Goal: Share content: Share content

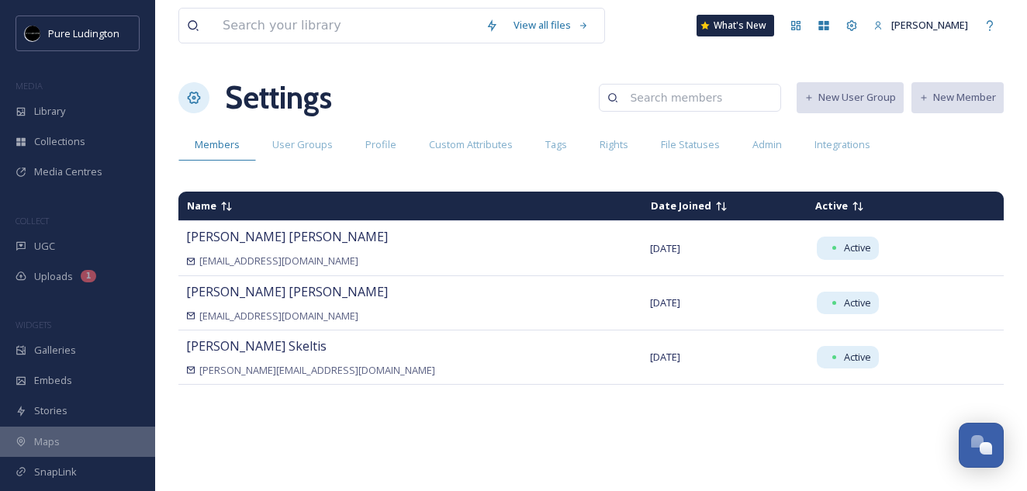
click at [67, 441] on div "Maps" at bounding box center [77, 442] width 155 height 30
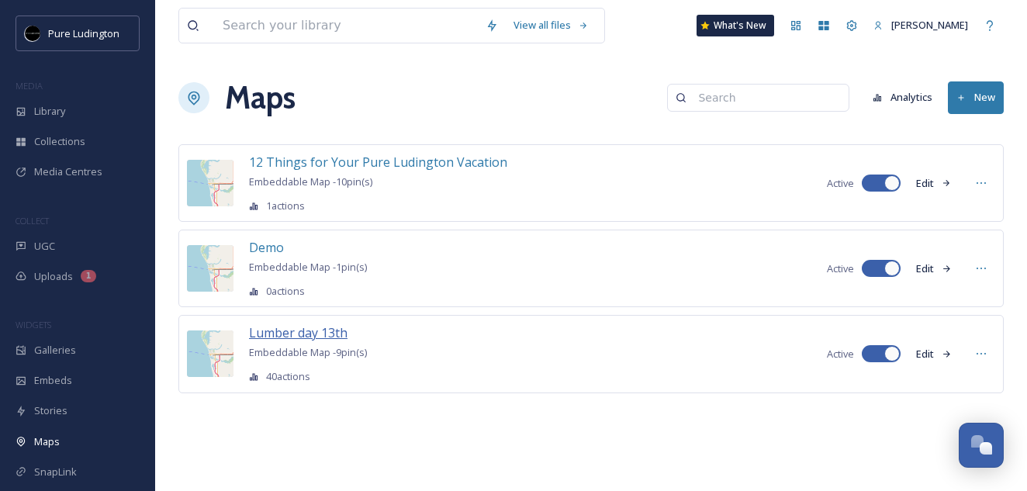
click at [311, 335] on span "Lumber day 13th" at bounding box center [298, 332] width 99 height 17
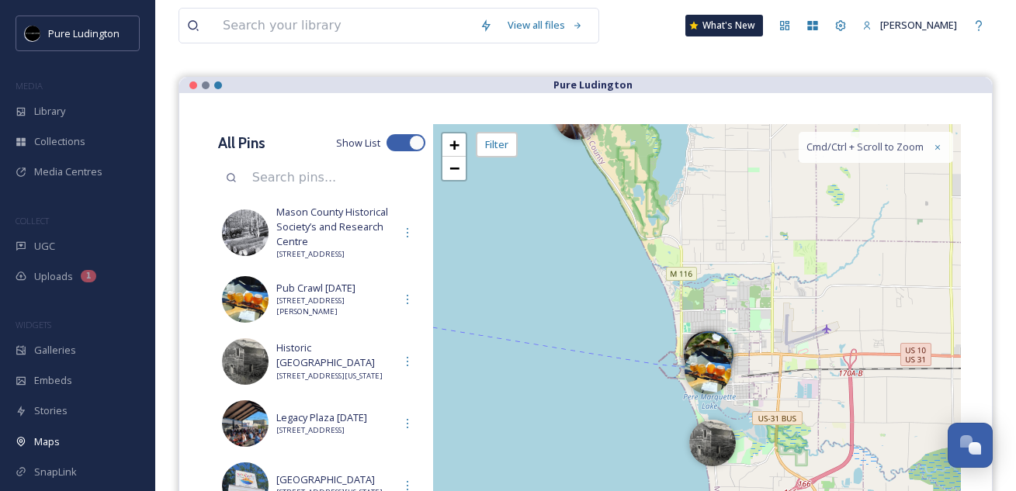
scroll to position [126, 0]
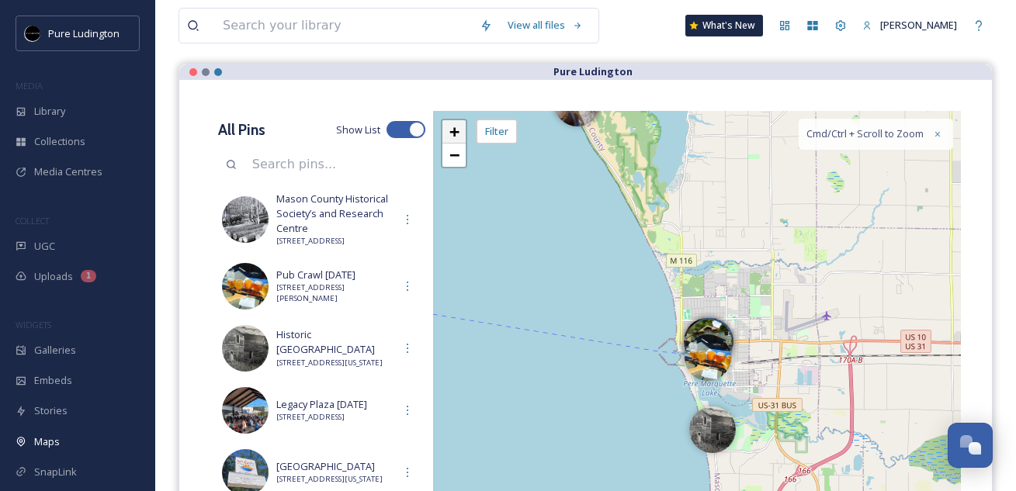
click at [450, 134] on span "+" at bounding box center [454, 131] width 10 height 19
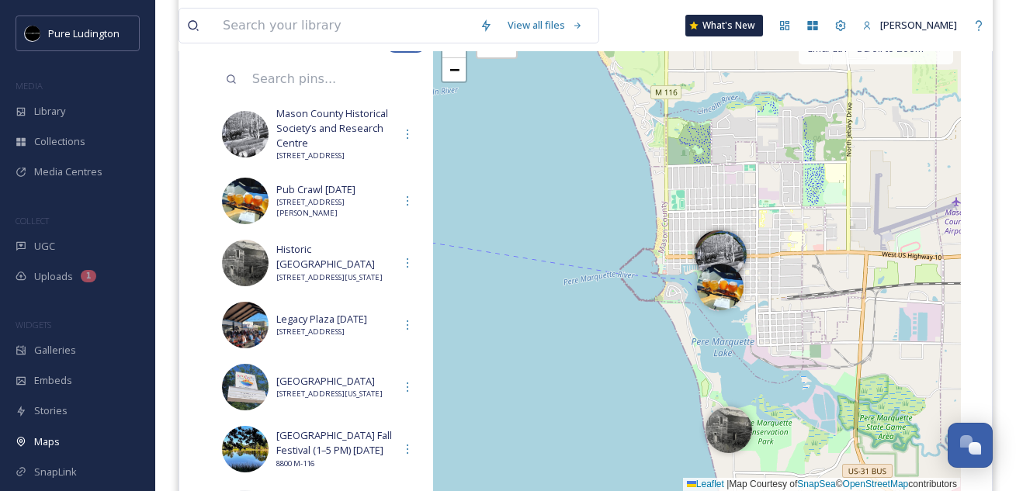
click at [450, 134] on div "+ − Leaflet | Map Courtesy of SnapSea © OpenStreetMap contributors Cmd/Ctrl + S…" at bounding box center [697, 259] width 528 height 466
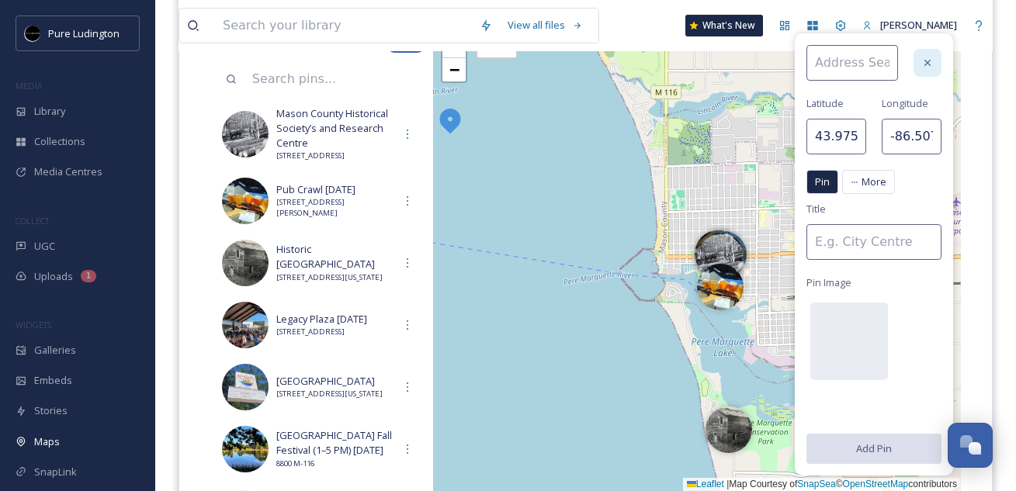
click at [930, 63] on icon at bounding box center [927, 63] width 12 height 12
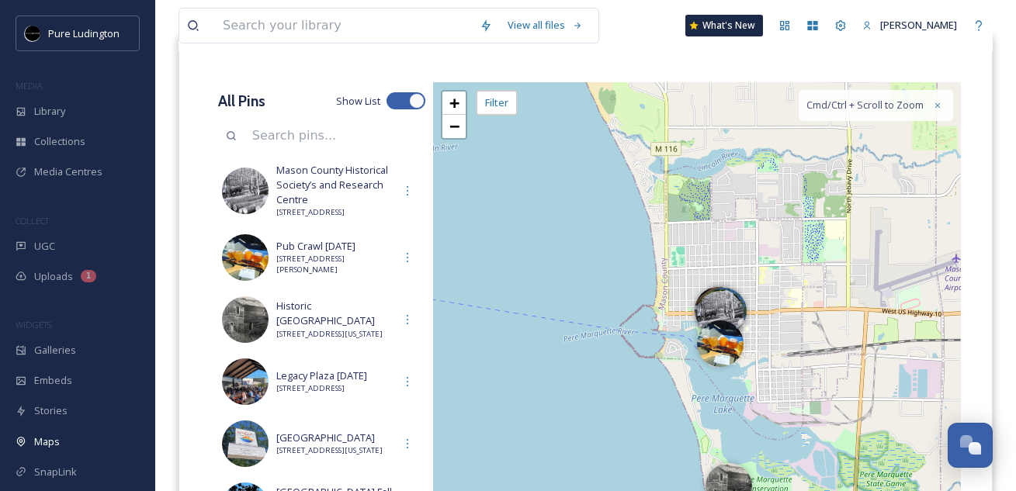
scroll to position [154, 0]
click at [462, 104] on link "+" at bounding box center [453, 103] width 23 height 23
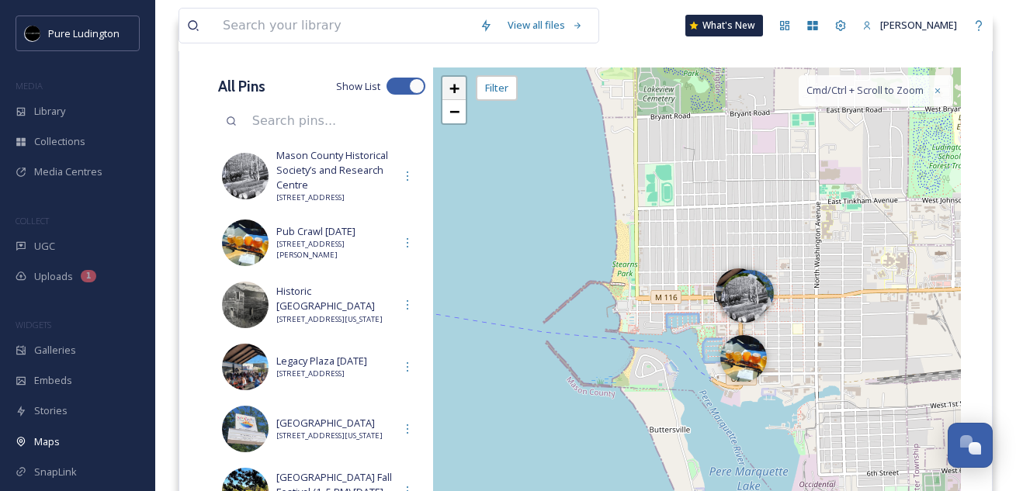
click at [458, 98] on span "+" at bounding box center [454, 87] width 10 height 19
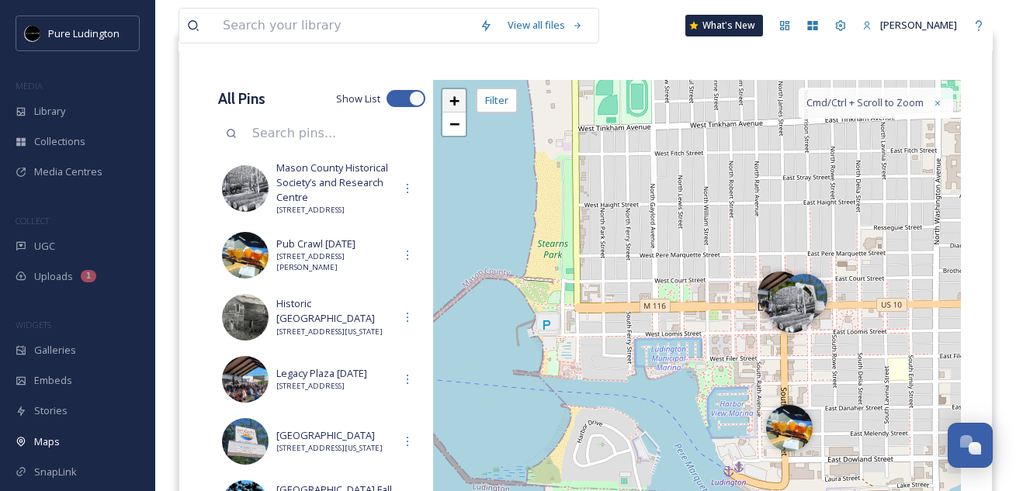
click at [457, 99] on span "+" at bounding box center [454, 100] width 10 height 19
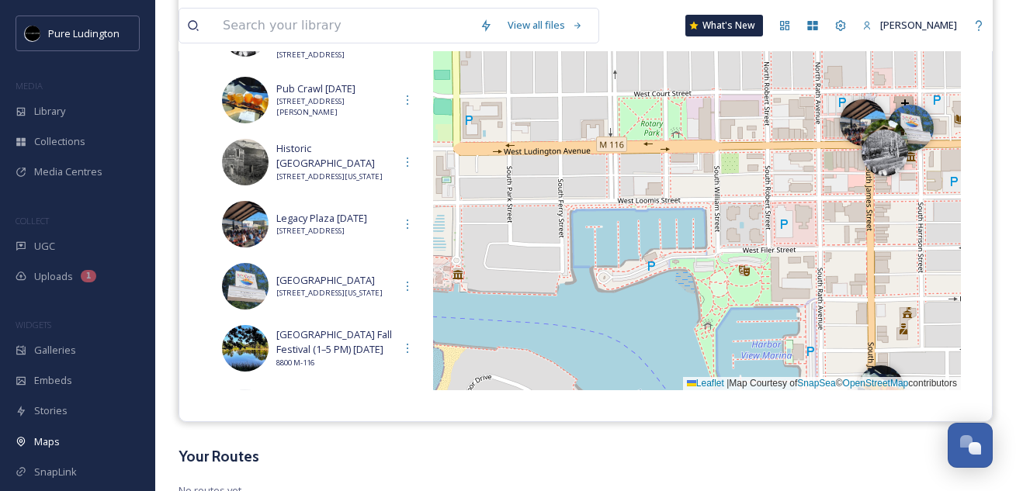
scroll to position [319, 0]
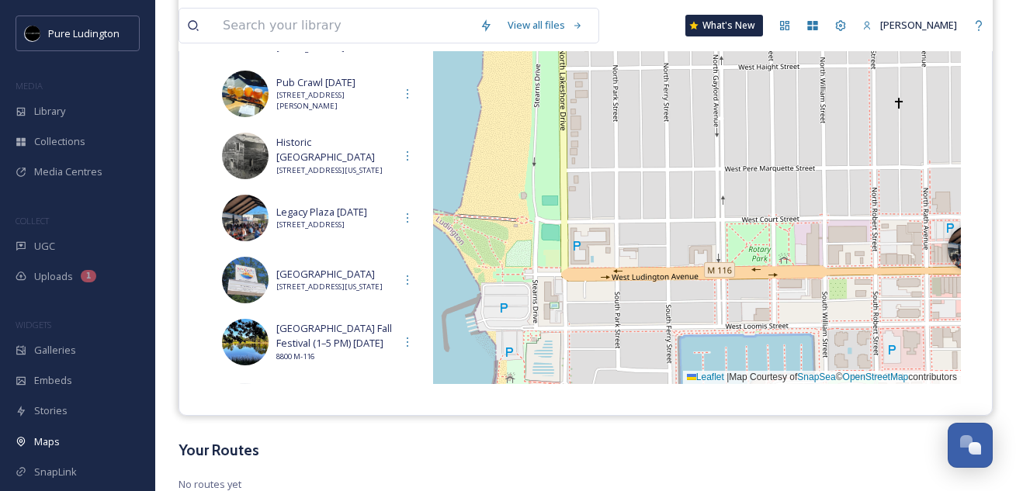
drag, startPoint x: 699, startPoint y: 247, endPoint x: 810, endPoint y: 390, distance: 180.8
click at [810, 390] on div "All Pins Show List Mason County Historical Society’s and [GEOGRAPHIC_DATA] [STR…" at bounding box center [585, 151] width 812 height 528
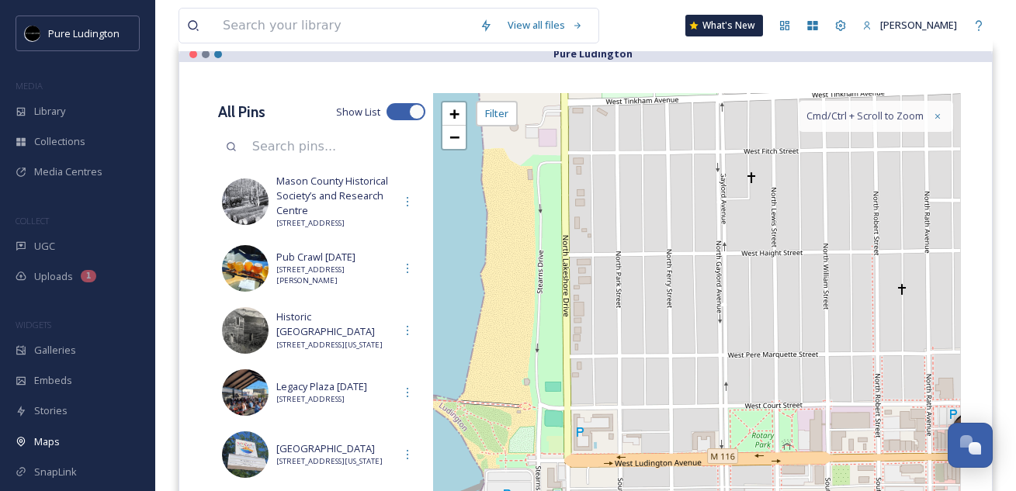
scroll to position [133, 0]
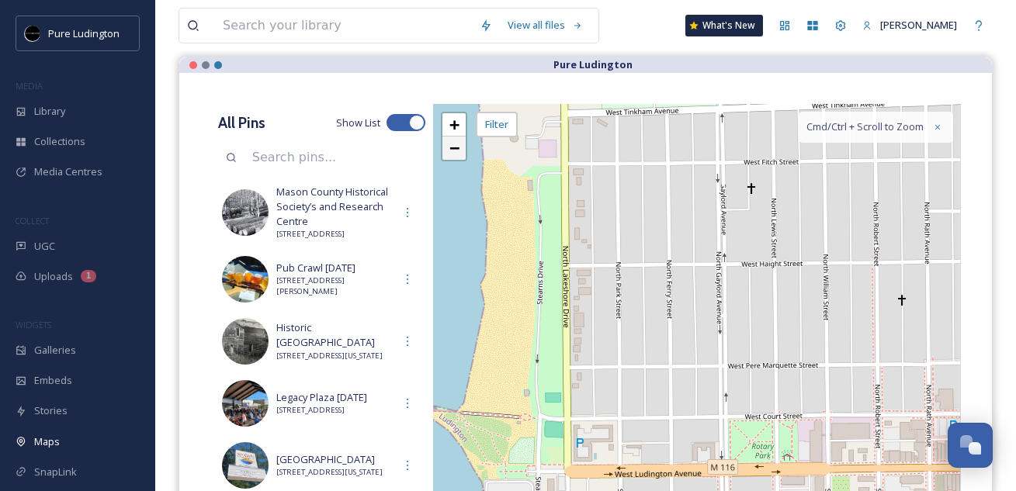
click at [454, 151] on span "−" at bounding box center [454, 147] width 10 height 19
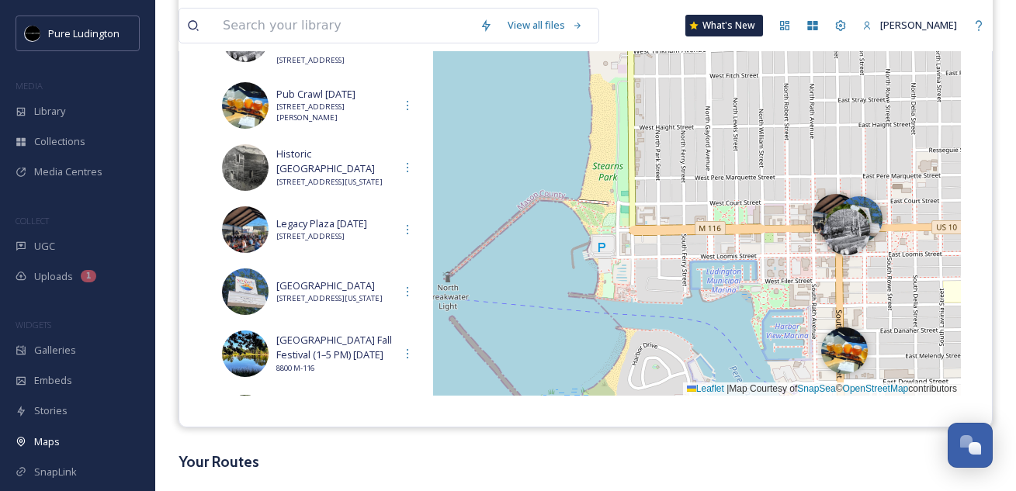
scroll to position [366, 0]
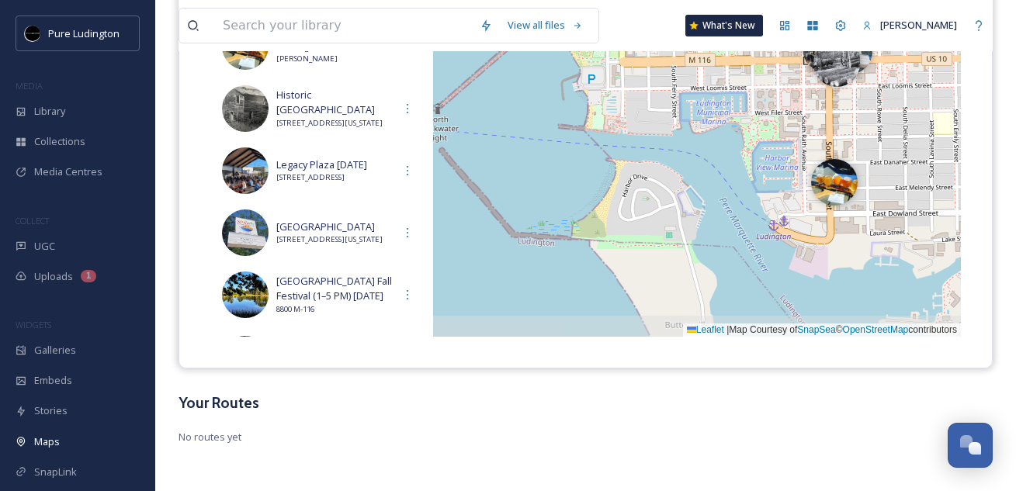
drag, startPoint x: 634, startPoint y: 250, endPoint x: 610, endPoint y: 99, distance: 153.2
click at [610, 99] on div "+ − Leaflet | Map Courtesy of SnapSea © OpenStreetMap contributors Cmd/Ctrl + S…" at bounding box center [697, 104] width 528 height 466
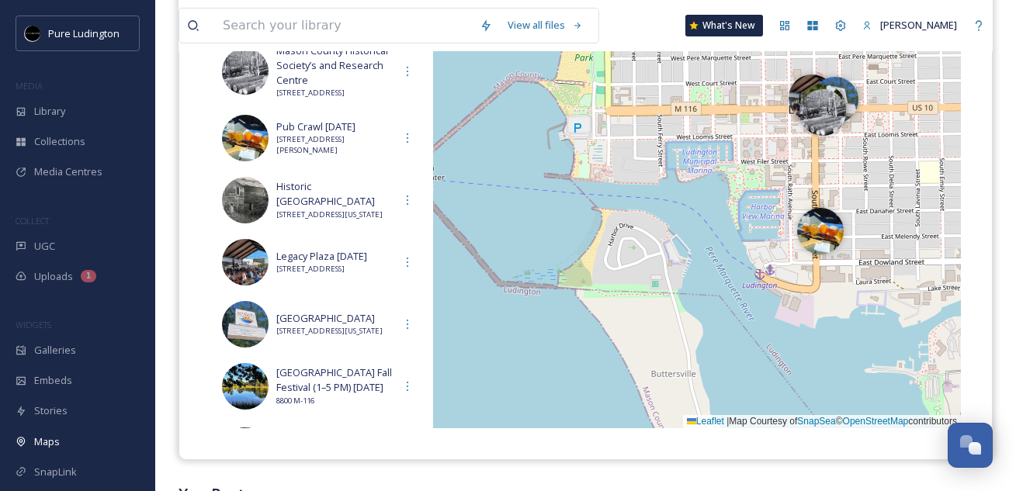
scroll to position [272, 0]
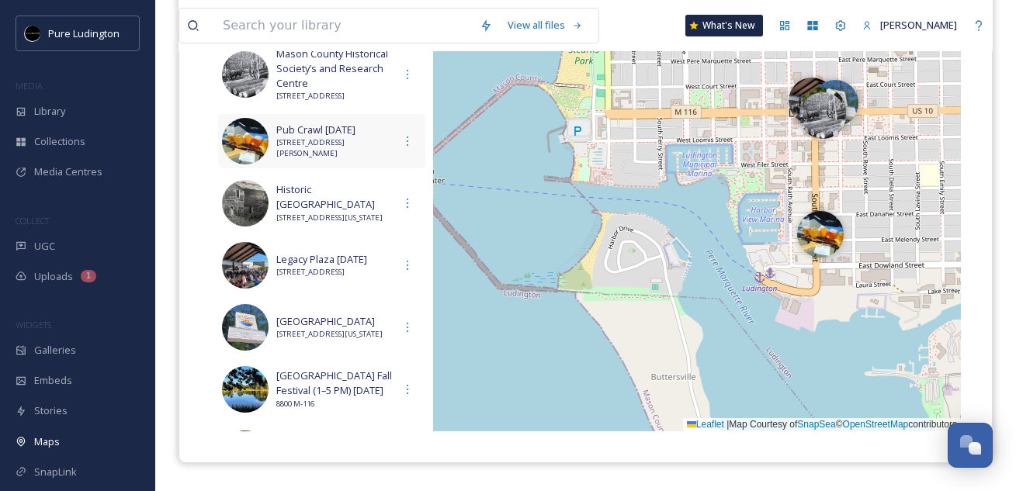
click at [304, 154] on span "[STREET_ADDRESS][PERSON_NAME]" at bounding box center [334, 148] width 117 height 23
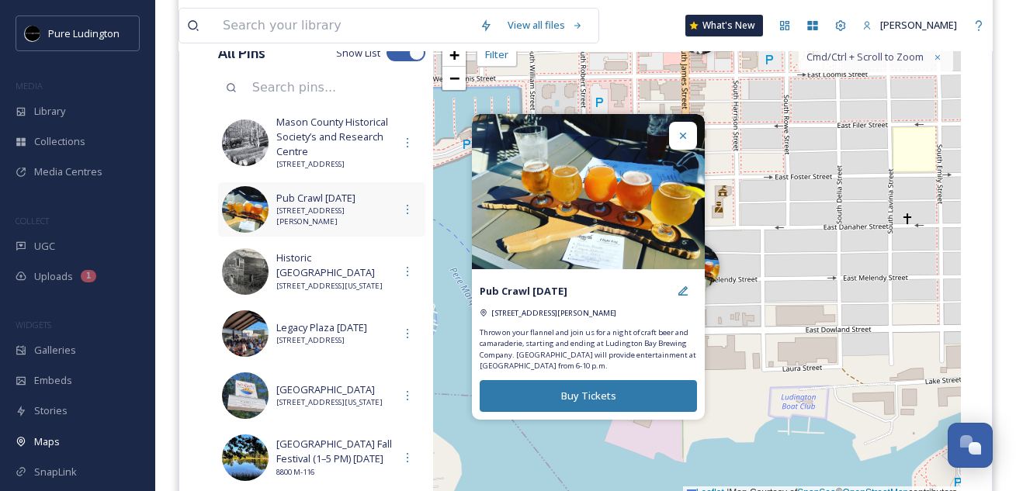
scroll to position [199, 0]
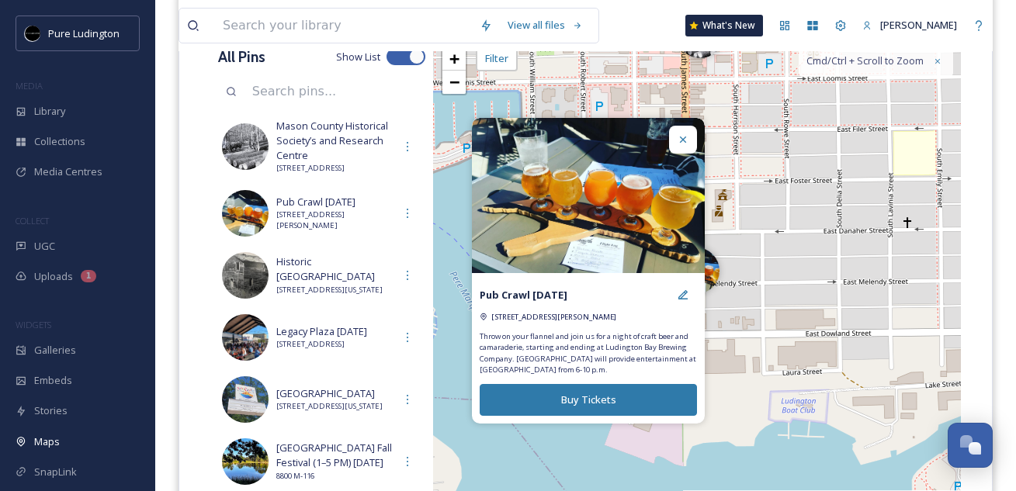
click at [679, 140] on icon at bounding box center [683, 139] width 12 height 12
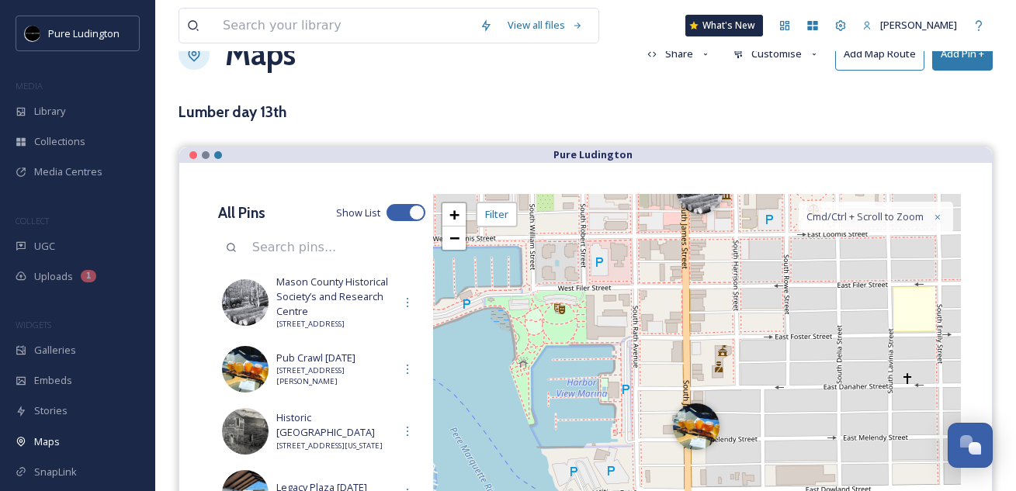
scroll to position [0, 0]
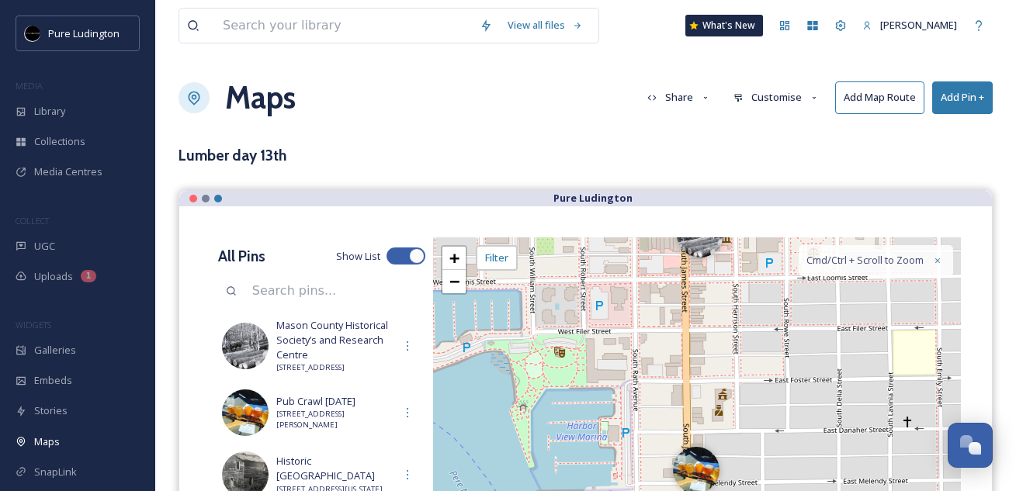
click at [694, 95] on button "Share" at bounding box center [678, 97] width 79 height 30
click at [572, 130] on div "View all files What's New [PERSON_NAME] Maps Share Customise Add Map Route Add …" at bounding box center [585, 428] width 860 height 857
click at [664, 103] on button "Share" at bounding box center [678, 97] width 79 height 30
click at [670, 157] on span "Embed Map" at bounding box center [675, 163] width 55 height 15
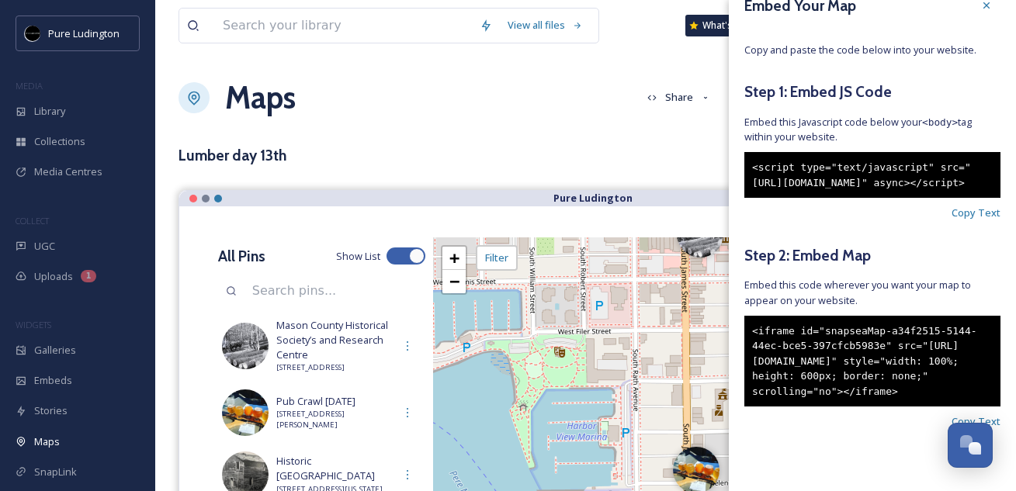
scroll to position [50, 0]
click at [811, 400] on div "<iframe id="snapseaMap-a34f2515-5144-44ec-bce5-397cfcb5983e" src="[URL][DOMAIN_…" at bounding box center [872, 362] width 256 height 92
drag, startPoint x: 900, startPoint y: 390, endPoint x: 755, endPoint y: 287, distance: 177.6
click at [753, 316] on div "<iframe id="snapseaMap-a34f2515-5144-44ec-bce5-397cfcb5983e" src="[URL][DOMAIN_…" at bounding box center [872, 362] width 256 height 92
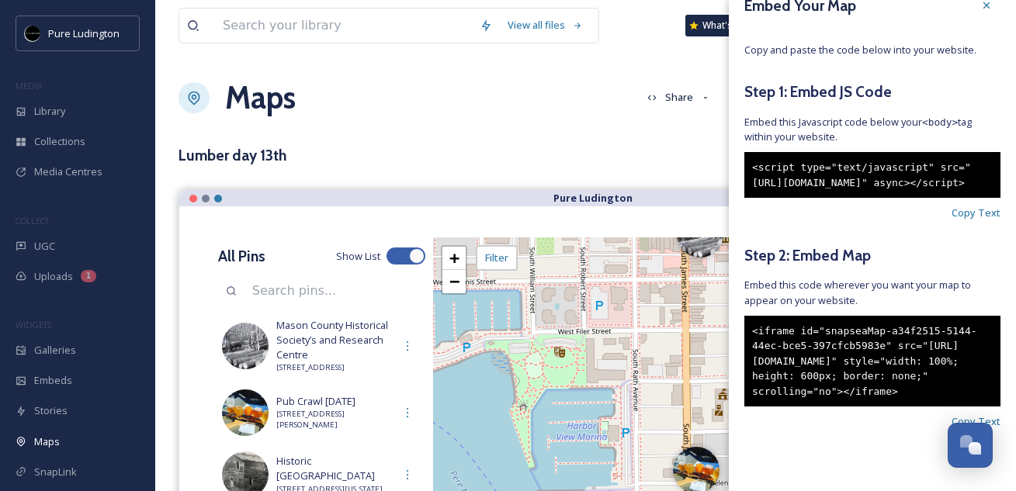
copy div "<iframe id="snapseaMap-a34f2515-5144-44ec-bce5-397cfcb5983e" src="[URL][DOMAIN_…"
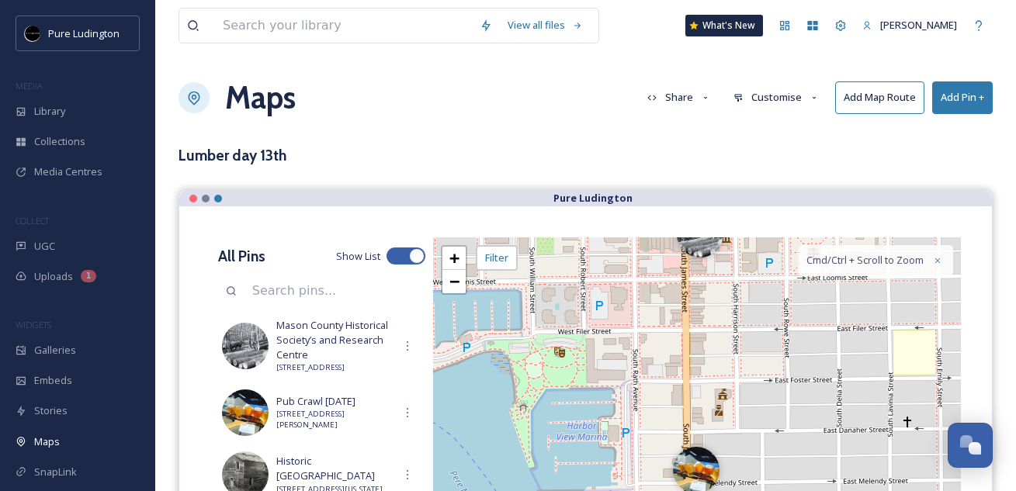
click at [647, 170] on div "View all files What's New [PERSON_NAME] Maps Share Customise Add Map Route Add …" at bounding box center [585, 428] width 860 height 857
click at [774, 95] on button "Customise" at bounding box center [776, 97] width 102 height 30
click at [690, 101] on button "Share" at bounding box center [678, 97] width 79 height 30
click at [573, 129] on div "View all files What's New [PERSON_NAME] Maps Share Customise Add Map Route Add …" at bounding box center [585, 428] width 860 height 857
click at [263, 160] on h3 "Lumber day 13th" at bounding box center [232, 155] width 108 height 23
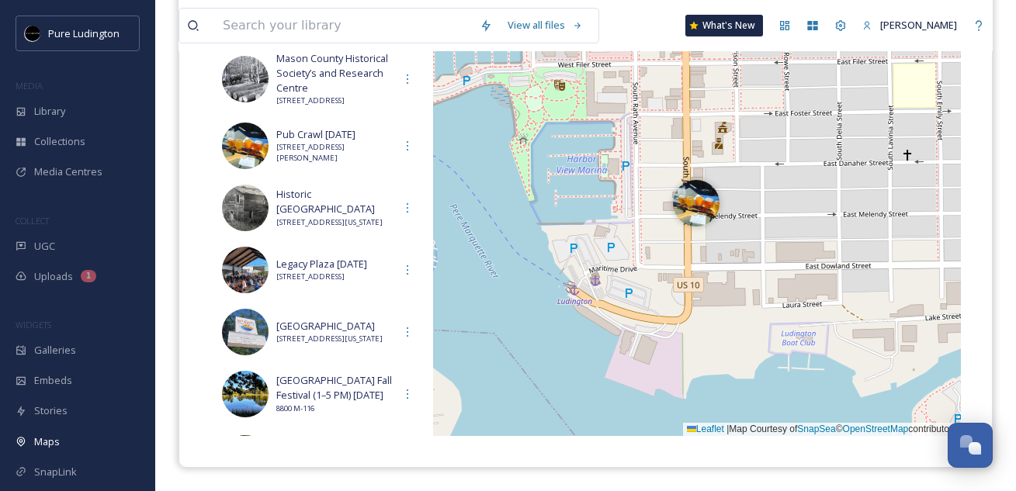
scroll to position [366, 0]
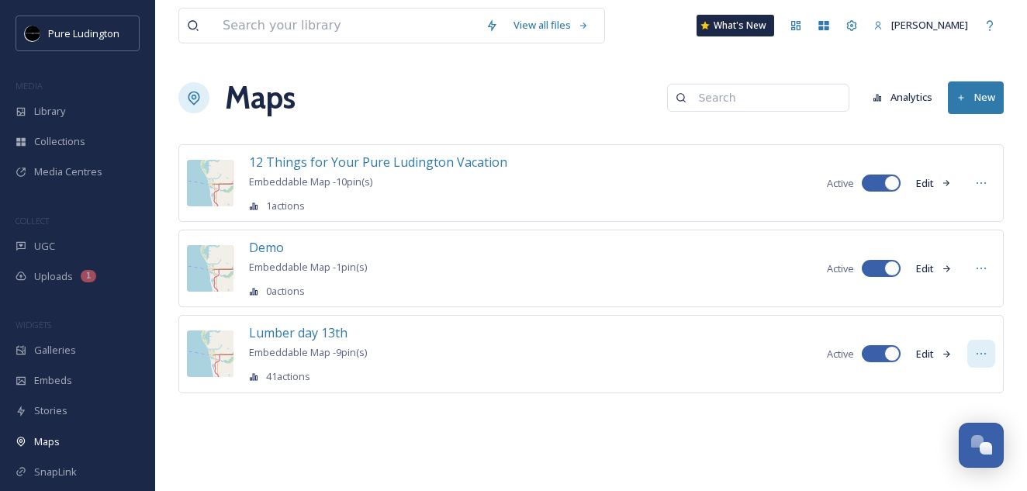
click at [973, 351] on div at bounding box center [982, 354] width 28 height 28
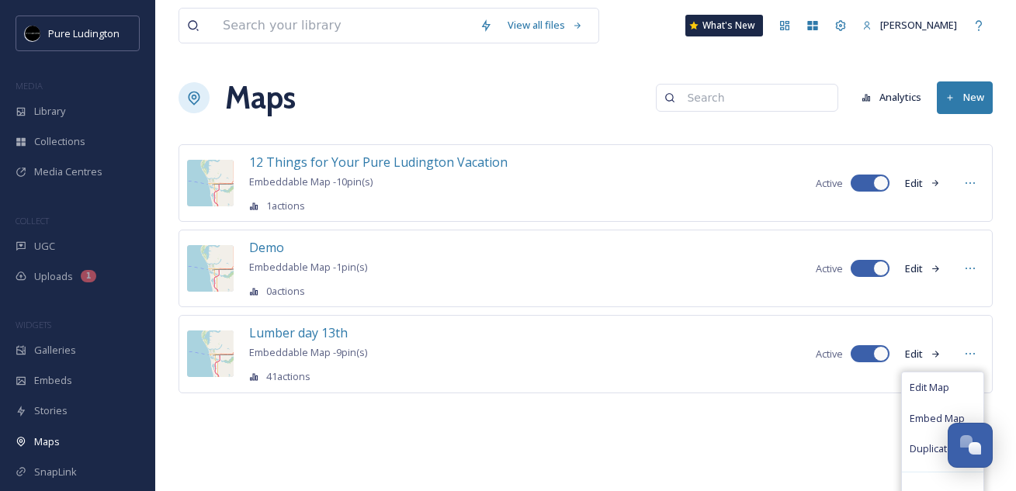
scroll to position [18, 0]
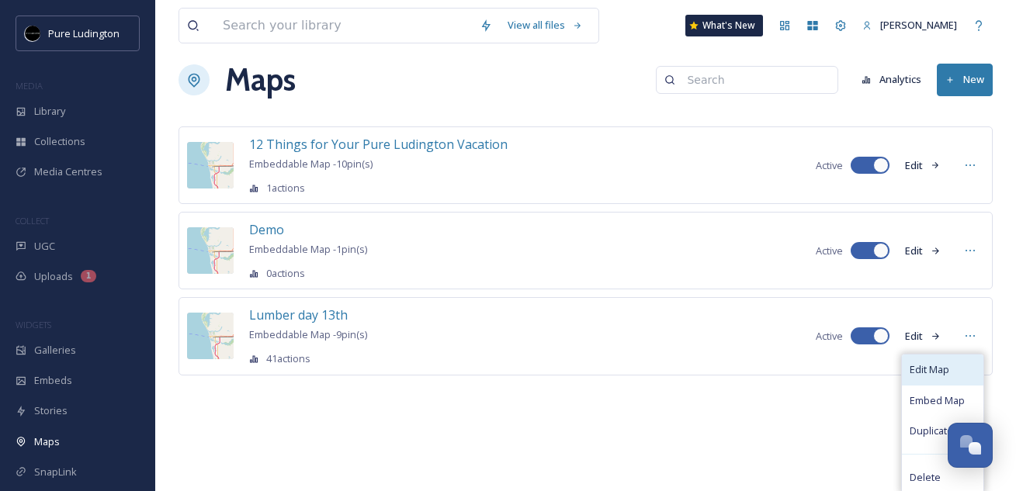
click at [919, 372] on span "Edit Map" at bounding box center [929, 369] width 40 height 15
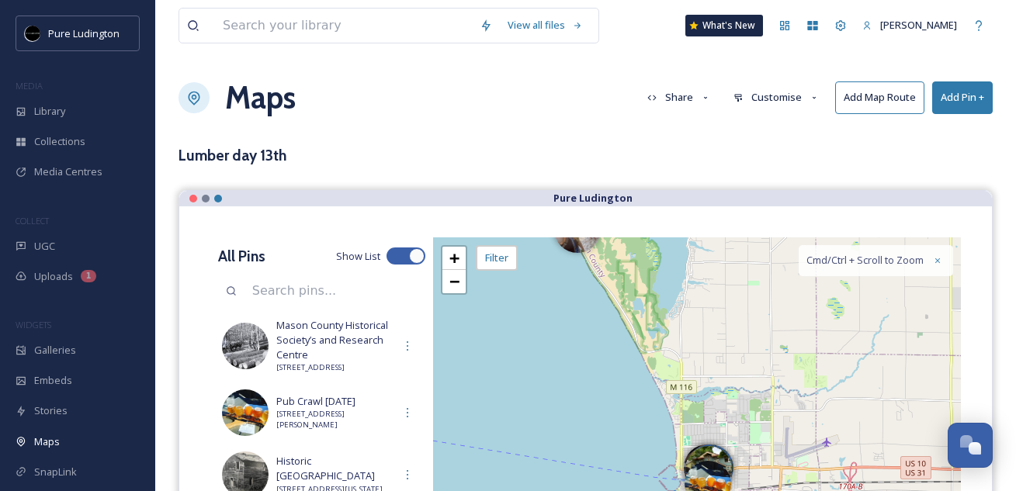
click at [260, 154] on h3 "Lumber day 13th" at bounding box center [232, 155] width 108 height 23
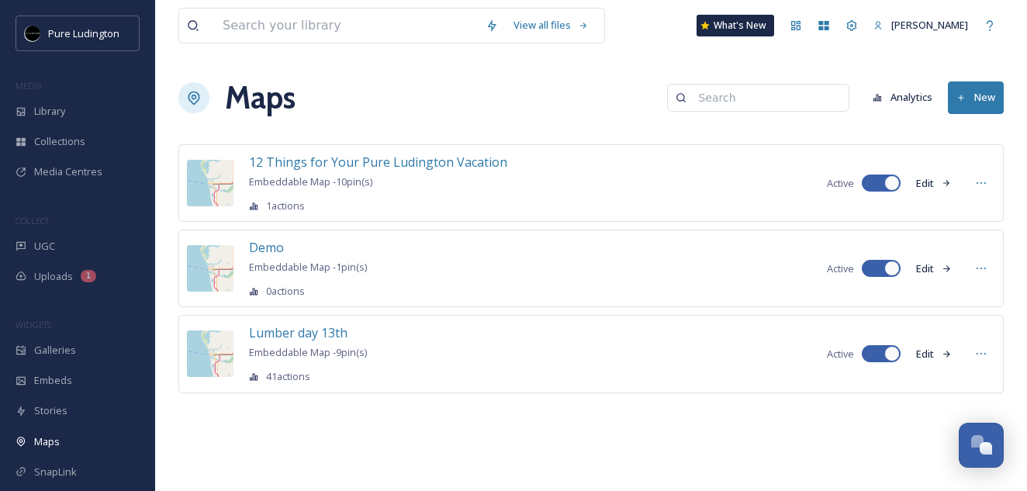
click at [403, 117] on div "Maps Analytics New" at bounding box center [591, 97] width 826 height 47
click at [924, 354] on button "Edit" at bounding box center [934, 354] width 51 height 30
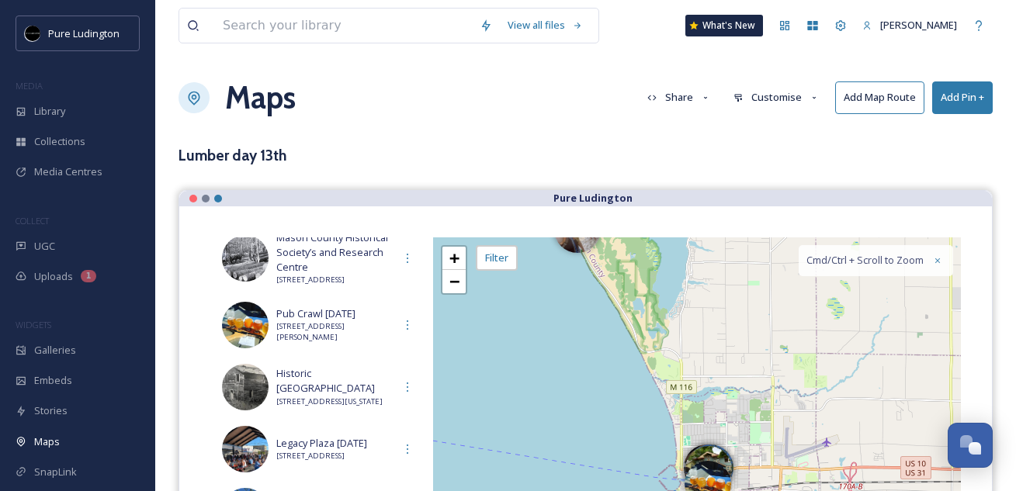
scroll to position [87, 0]
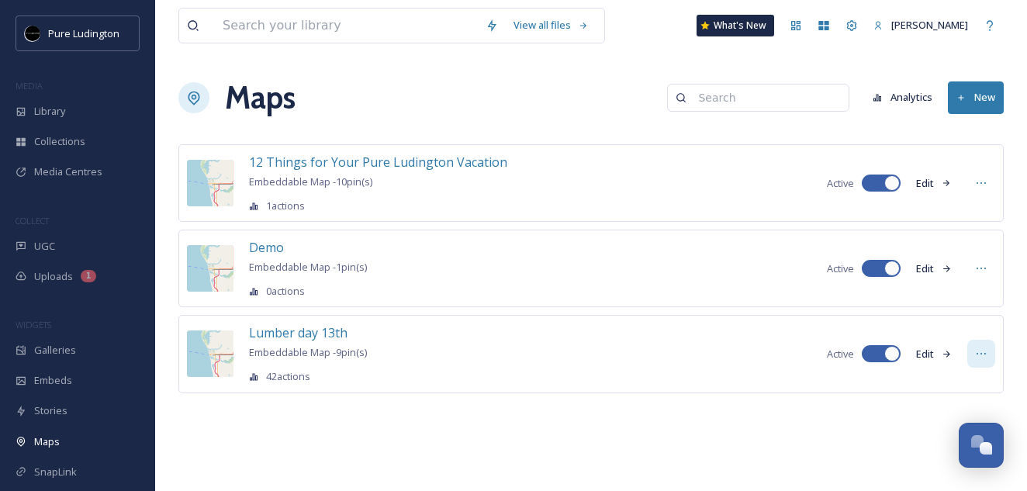
click at [983, 352] on icon at bounding box center [981, 354] width 12 height 12
click at [618, 438] on div "View all files What's New [PERSON_NAME] Maps Analytics New 12 Things for Your P…" at bounding box center [591, 245] width 872 height 491
click at [330, 330] on span "Lumber day 13th" at bounding box center [298, 332] width 99 height 17
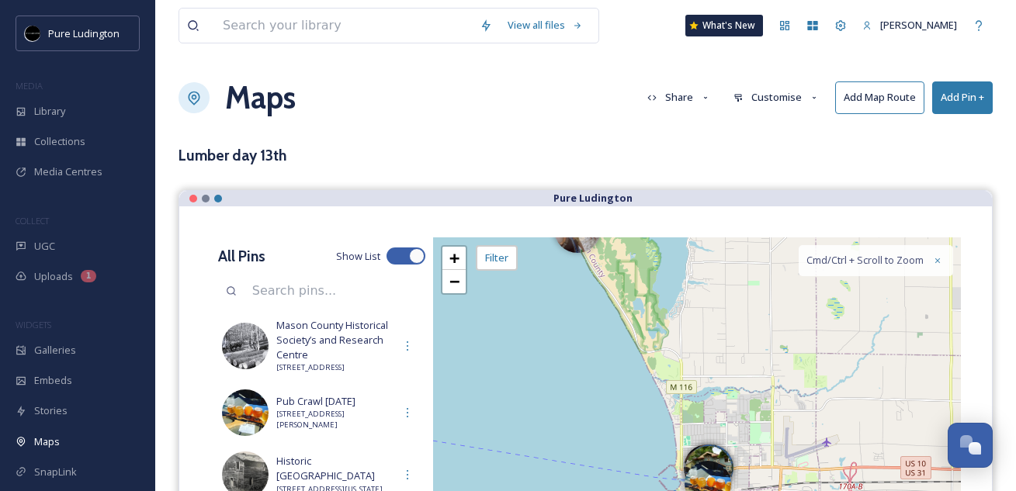
click at [248, 160] on h3 "Lumber day 13th" at bounding box center [232, 155] width 108 height 23
click at [247, 160] on h3 "Lumber day 13th" at bounding box center [232, 155] width 108 height 23
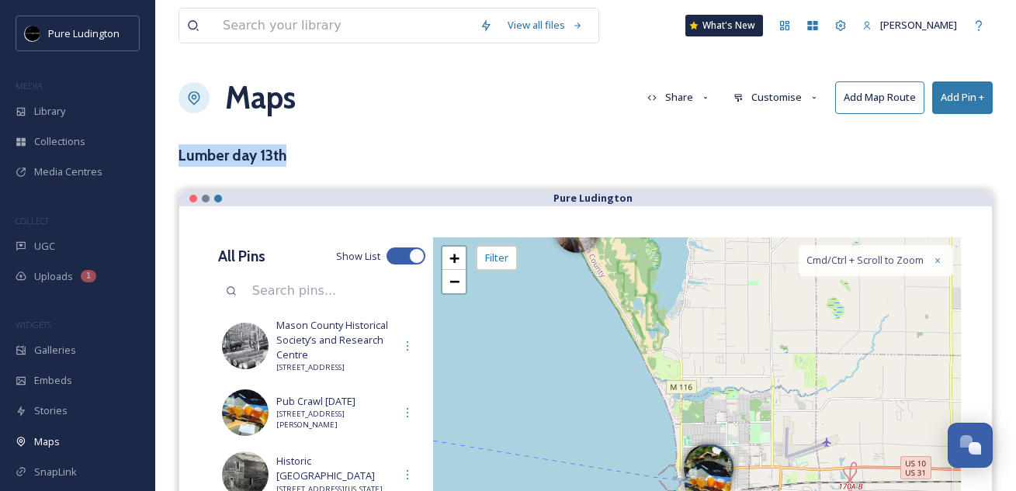
click at [247, 160] on h3 "Lumber day 13th" at bounding box center [232, 155] width 108 height 23
click at [358, 128] on div "View all files What's New [PERSON_NAME] Maps Share Customise Add Map Route Add …" at bounding box center [585, 428] width 860 height 857
click at [471, 147] on div "Lumber day 13th" at bounding box center [585, 155] width 814 height 23
click at [472, 147] on div "Lumber day 13th" at bounding box center [585, 155] width 814 height 23
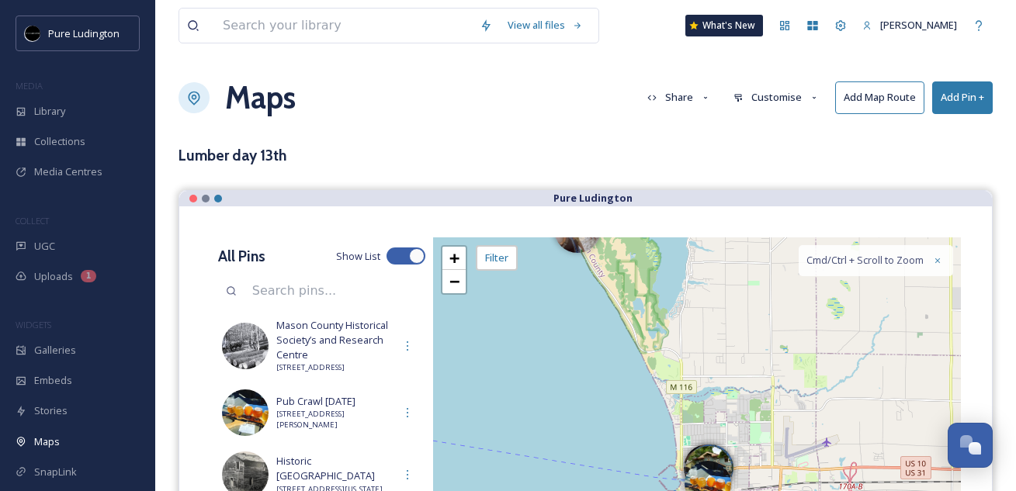
click at [762, 99] on button "Customise" at bounding box center [776, 97] width 102 height 30
click at [740, 192] on span "Map" at bounding box center [744, 193] width 20 height 15
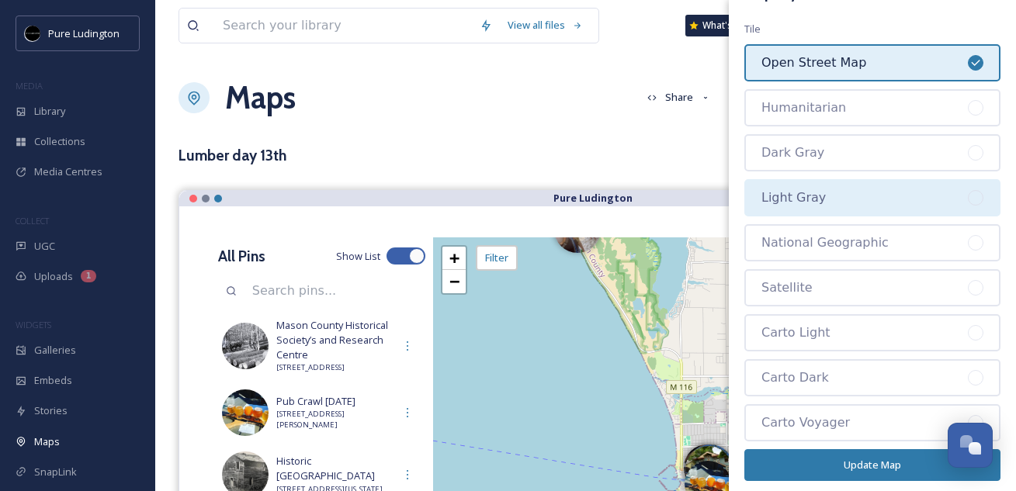
scroll to position [42, 0]
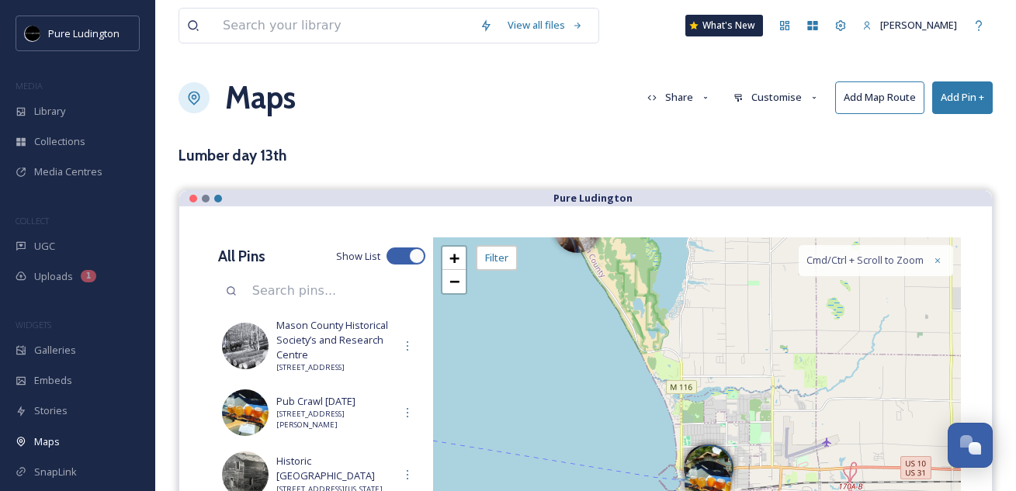
click at [578, 135] on div "View all files What's New [PERSON_NAME] Maps Share Customise Add Map Route Add …" at bounding box center [585, 428] width 860 height 857
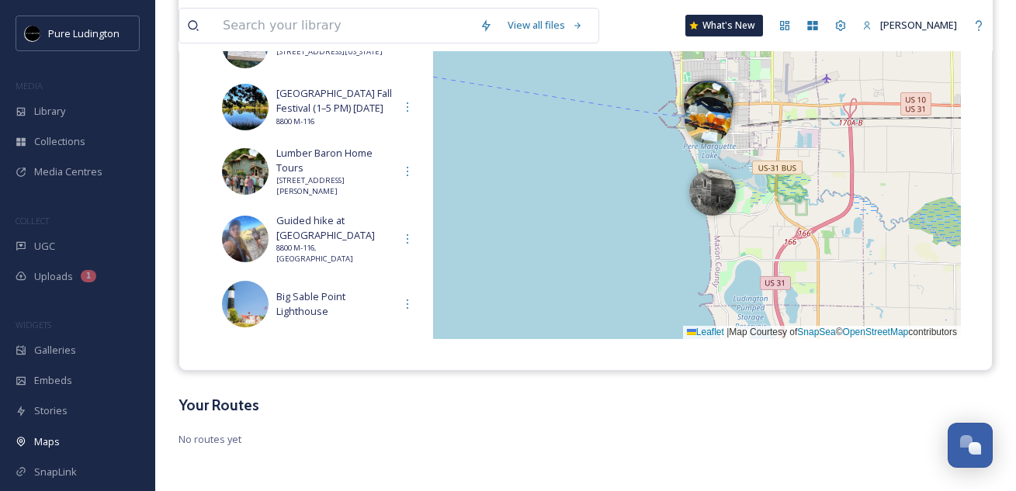
scroll to position [0, 0]
